Goal: Transaction & Acquisition: Purchase product/service

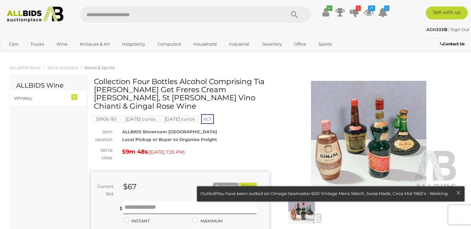
click at [308, 193] on link at bounding box center [330, 194] width 267 height 15
click at [369, 12] on icon at bounding box center [369, 12] width 10 height 12
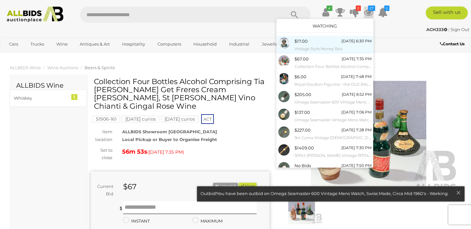
click at [333, 48] on small "Vintage Style Money Box" at bounding box center [332, 48] width 77 height 7
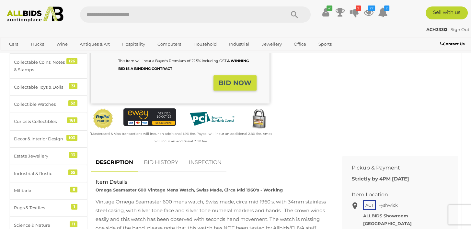
scroll to position [162, 0]
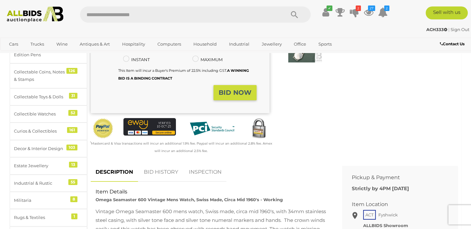
click at [162, 167] on link "BID HISTORY" at bounding box center [161, 172] width 44 height 19
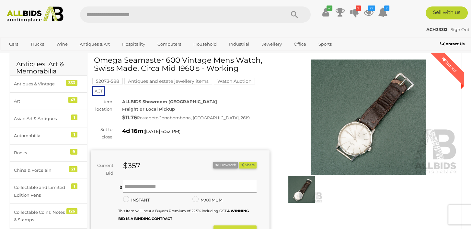
scroll to position [65, 0]
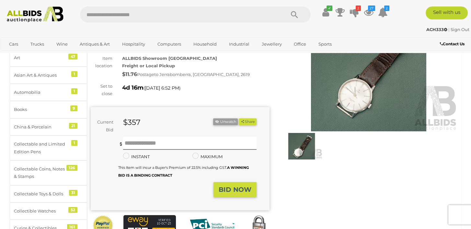
click at [349, 106] on img at bounding box center [368, 73] width 179 height 115
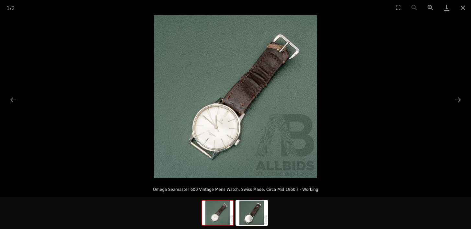
click at [238, 127] on img at bounding box center [235, 96] width 163 height 163
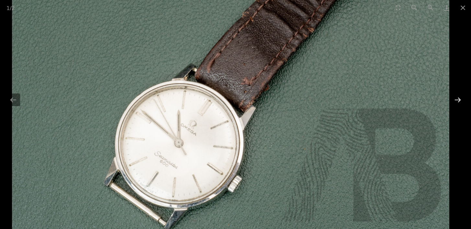
click at [458, 102] on button "Next slide" at bounding box center [458, 100] width 14 height 13
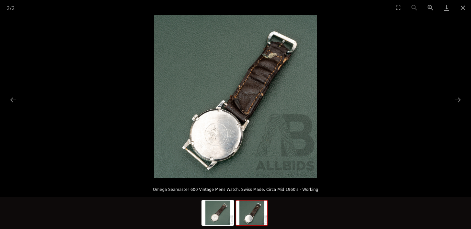
click at [252, 143] on img at bounding box center [235, 96] width 163 height 163
click at [253, 143] on img at bounding box center [235, 96] width 163 height 163
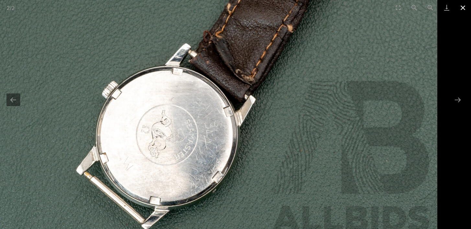
click at [461, 9] on button "Close gallery" at bounding box center [463, 7] width 16 height 15
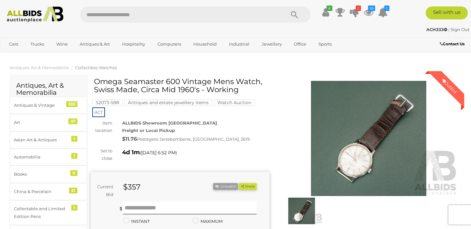
scroll to position [65, 0]
click at [302, 216] on img at bounding box center [301, 211] width 41 height 27
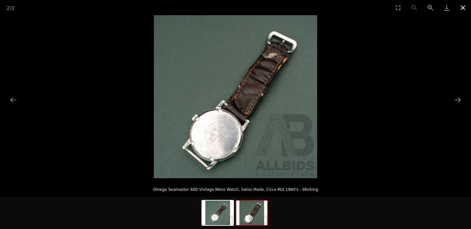
click at [463, 9] on button "Close gallery" at bounding box center [463, 7] width 16 height 15
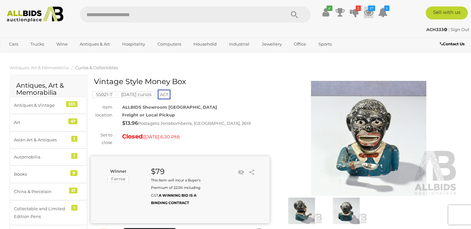
click at [369, 11] on icon "27" at bounding box center [371, 9] width 7 height 6
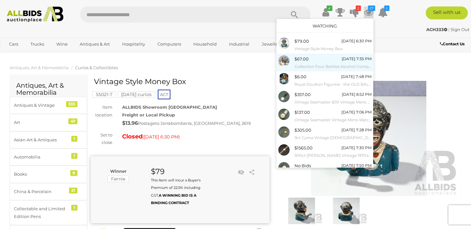
click at [322, 57] on div "$67.00 Today 7:35 PM Collection Four Bottles Alcohol Comprising Tia Maria Get F…" at bounding box center [332, 62] width 77 height 15
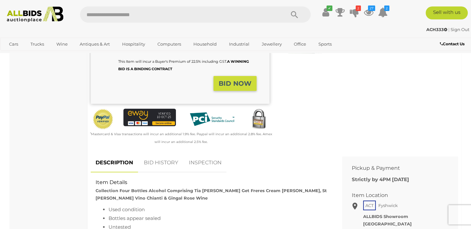
scroll to position [227, 0]
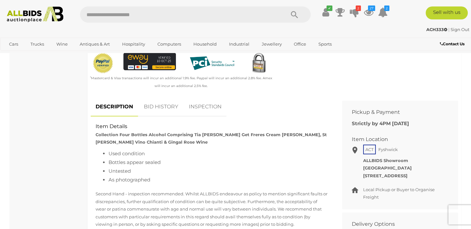
click at [158, 98] on link "BID HISTORY" at bounding box center [161, 107] width 44 height 19
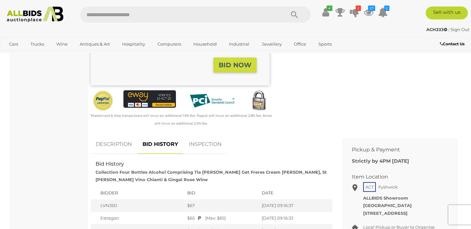
scroll to position [97, 0]
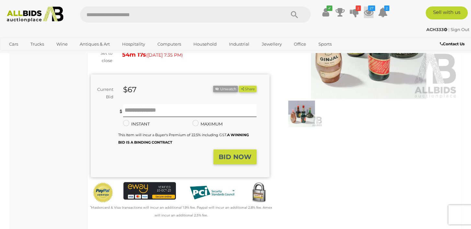
click at [370, 15] on icon at bounding box center [369, 12] width 10 height 12
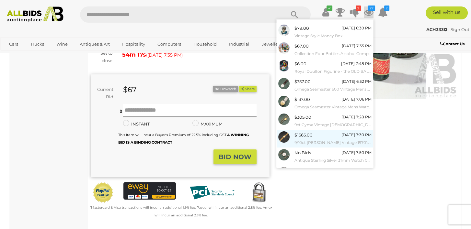
scroll to position [57, 0]
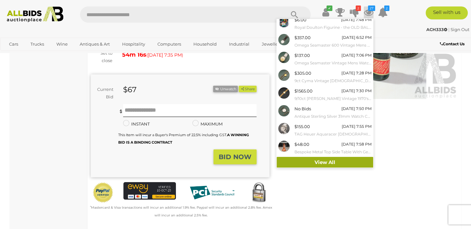
click at [321, 163] on link "View All" at bounding box center [325, 162] width 97 height 11
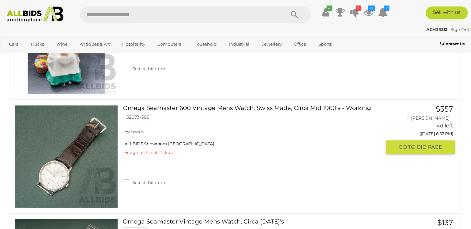
scroll to position [349, 0]
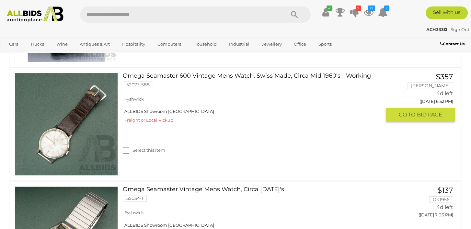
click at [180, 76] on link "Omega Seamaster 600 Vintage Mens Watch, Swiss Made, Circa Mid 1960's - Working …" at bounding box center [255, 83] width 254 height 20
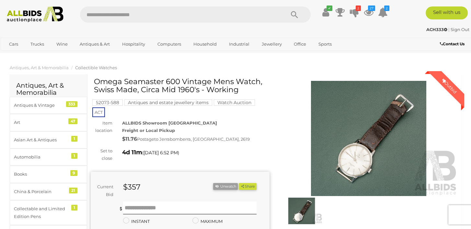
click at [360, 153] on img at bounding box center [368, 138] width 179 height 115
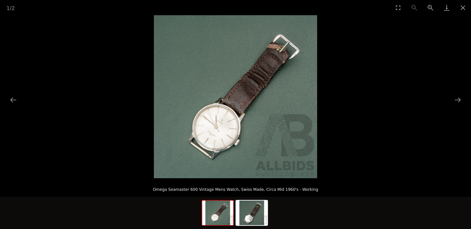
click at [238, 129] on img at bounding box center [235, 96] width 163 height 163
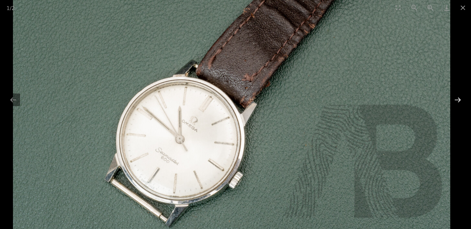
click at [462, 101] on button "Next slide" at bounding box center [458, 100] width 14 height 13
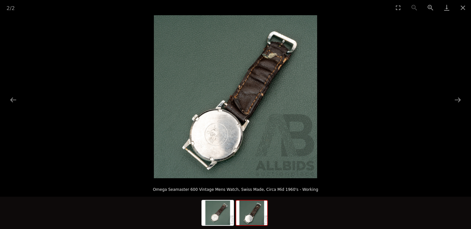
click at [265, 138] on img at bounding box center [235, 96] width 163 height 163
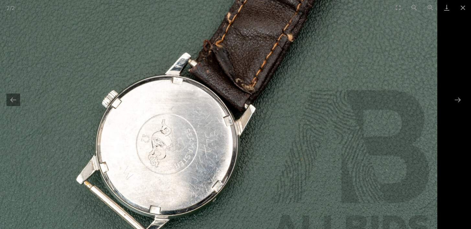
scroll to position [97, 0]
click at [460, 99] on button "Next slide" at bounding box center [458, 100] width 14 height 13
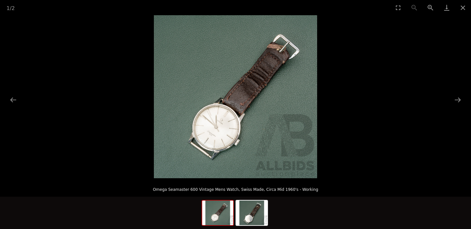
click at [291, 55] on img at bounding box center [235, 96] width 163 height 163
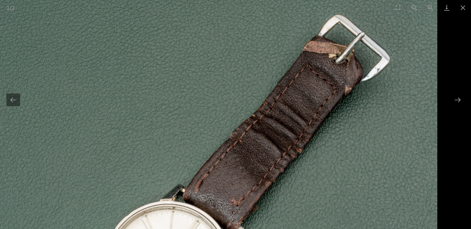
scroll to position [194, 0]
click at [456, 101] on button "Next slide" at bounding box center [458, 100] width 14 height 13
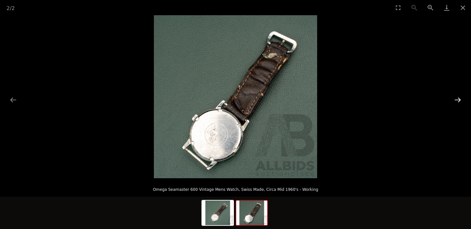
click at [456, 98] on button "Next slide" at bounding box center [458, 100] width 14 height 13
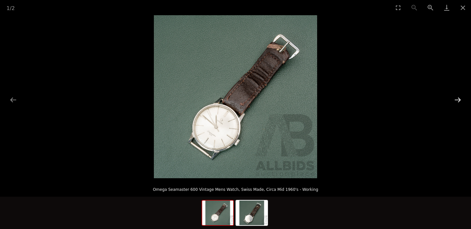
click at [457, 98] on button "Next slide" at bounding box center [458, 100] width 14 height 13
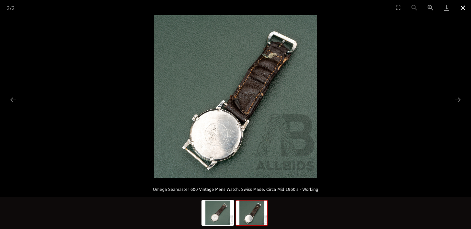
click at [465, 8] on button "Close gallery" at bounding box center [463, 7] width 16 height 15
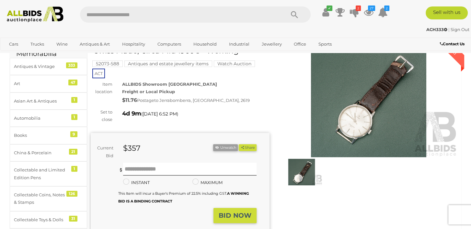
scroll to position [32, 0]
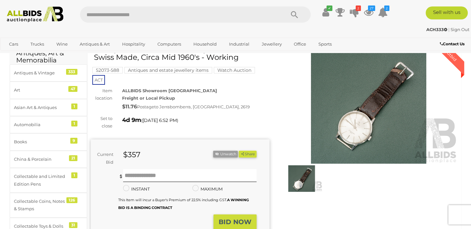
click at [352, 134] on img at bounding box center [368, 106] width 179 height 115
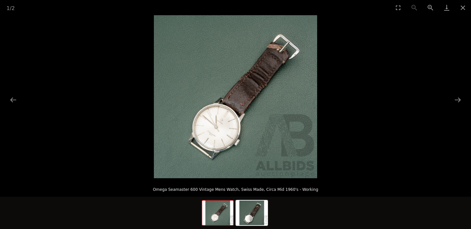
click at [252, 145] on img at bounding box center [235, 96] width 163 height 163
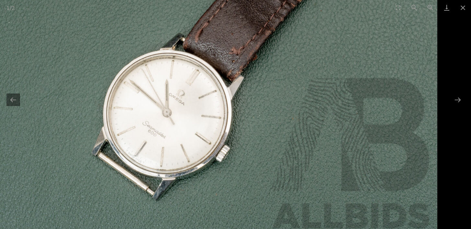
scroll to position [97, 0]
click at [465, 7] on button "Close gallery" at bounding box center [463, 7] width 16 height 15
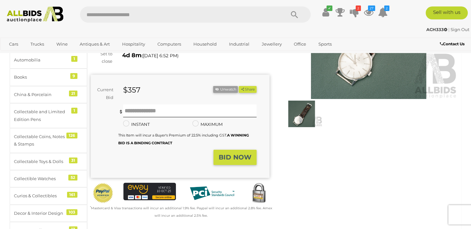
scroll to position [32, 0]
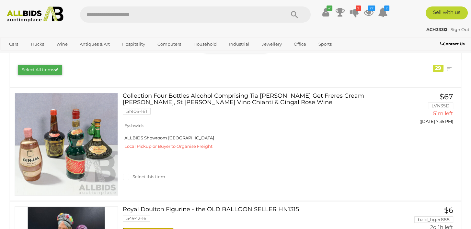
scroll to position [194, 0]
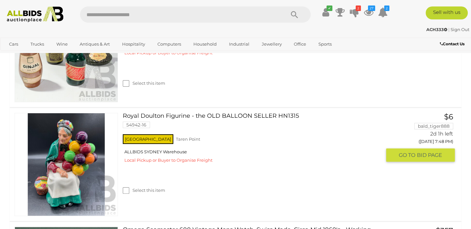
click at [66, 175] on img at bounding box center [66, 164] width 103 height 103
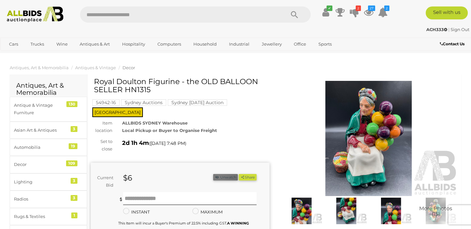
click at [217, 176] on icon "button" at bounding box center [217, 178] width 5 height 4
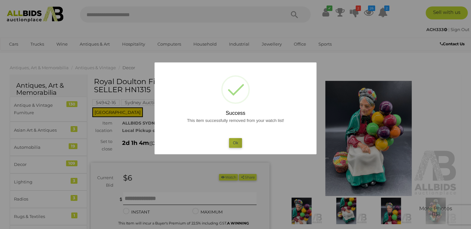
click at [233, 143] on button "Ok" at bounding box center [235, 142] width 13 height 9
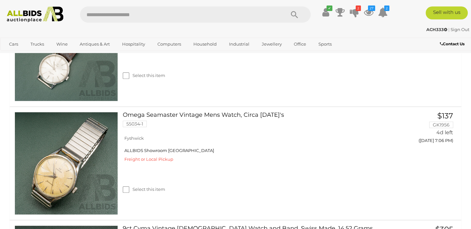
scroll to position [356, 0]
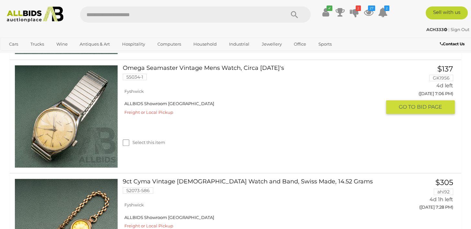
click at [57, 126] on img at bounding box center [66, 116] width 103 height 103
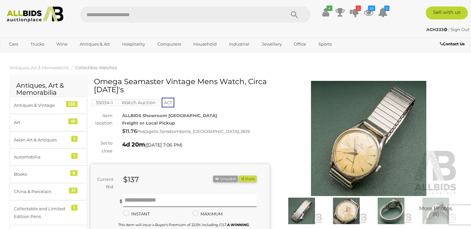
click at [335, 157] on img at bounding box center [368, 138] width 179 height 115
click at [334, 157] on img at bounding box center [368, 138] width 179 height 115
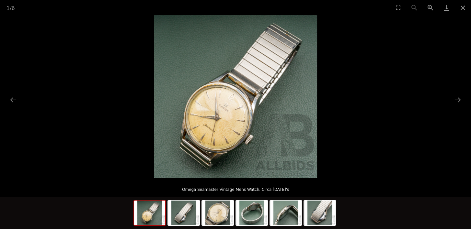
click at [246, 139] on img at bounding box center [235, 96] width 163 height 163
click at [245, 139] on img at bounding box center [235, 96] width 163 height 163
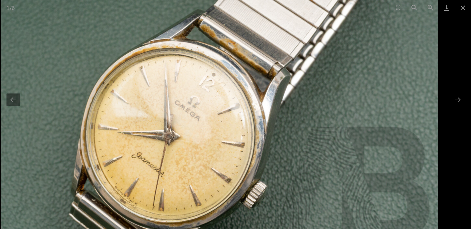
drag, startPoint x: 215, startPoint y: 77, endPoint x: 210, endPoint y: 116, distance: 39.3
click at [210, 116] on img at bounding box center [219, 79] width 437 height 437
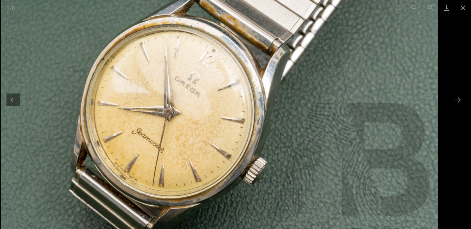
drag, startPoint x: 190, startPoint y: 155, endPoint x: 217, endPoint y: 129, distance: 37.3
click at [217, 129] on img at bounding box center [219, 55] width 437 height 437
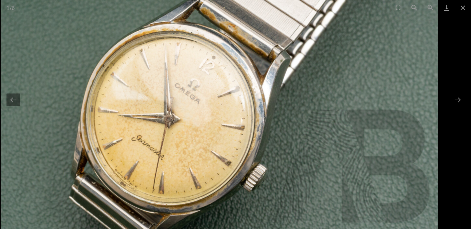
drag, startPoint x: 201, startPoint y: 125, endPoint x: 158, endPoint y: 116, distance: 43.1
click at [158, 116] on img at bounding box center [219, 62] width 437 height 437
click at [460, 7] on button "Close gallery" at bounding box center [463, 7] width 16 height 15
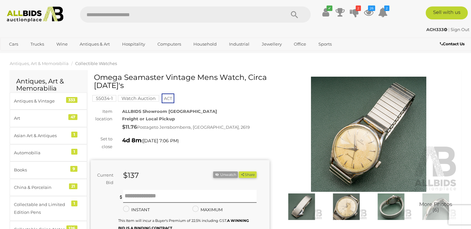
scroll to position [32, 0]
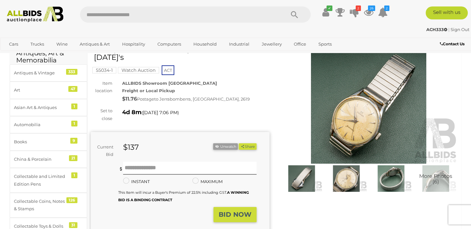
click at [391, 180] on img at bounding box center [390, 179] width 41 height 27
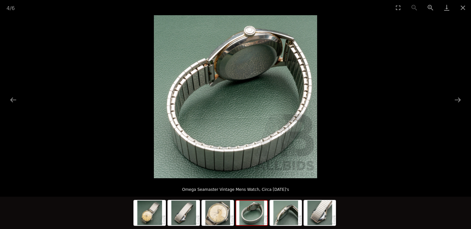
click at [254, 121] on img at bounding box center [235, 96] width 163 height 163
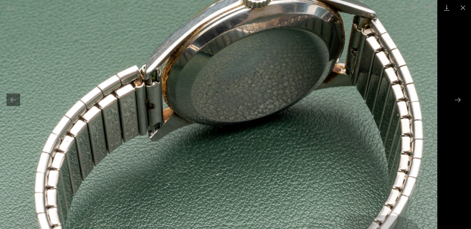
drag, startPoint x: 246, startPoint y: 33, endPoint x: 231, endPoint y: 131, distance: 99.3
click at [231, 131] on img at bounding box center [218, 168] width 437 height 437
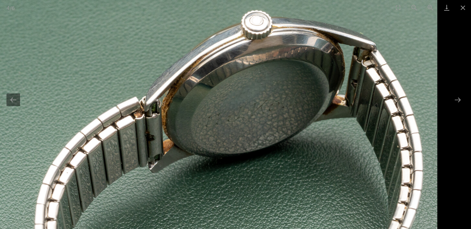
click at [232, 131] on img at bounding box center [218, 200] width 437 height 437
click at [248, 116] on img at bounding box center [218, 200] width 437 height 437
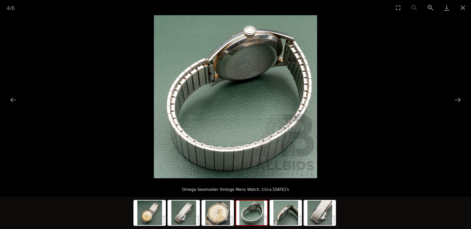
click at [248, 116] on img at bounding box center [235, 96] width 163 height 163
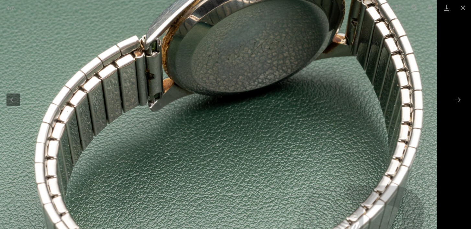
drag, startPoint x: 224, startPoint y: 31, endPoint x: 209, endPoint y: 91, distance: 61.5
click at [209, 91] on img at bounding box center [218, 138] width 437 height 437
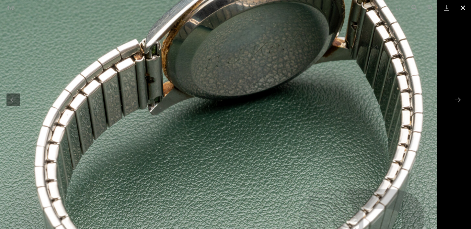
click at [464, 7] on button "Close gallery" at bounding box center [463, 7] width 16 height 15
